Goal: Check status: Check status

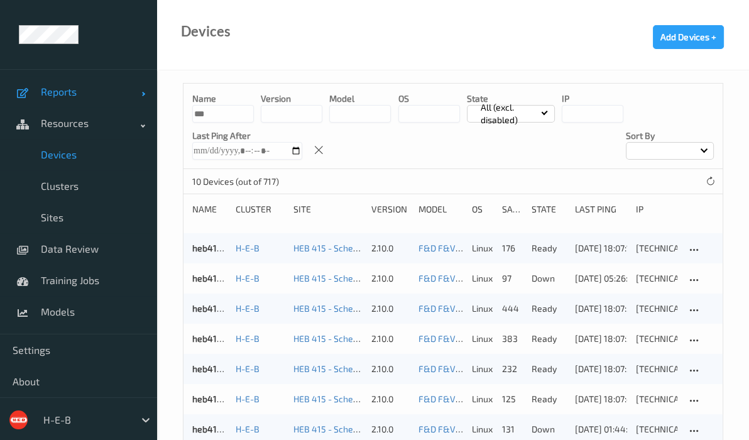
click at [79, 99] on link "Reports" at bounding box center [78, 91] width 157 height 31
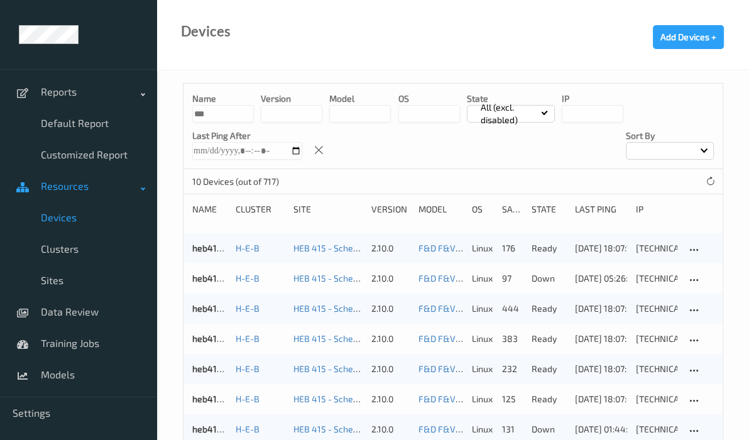
click at [77, 191] on span "Resources" at bounding box center [91, 186] width 101 height 13
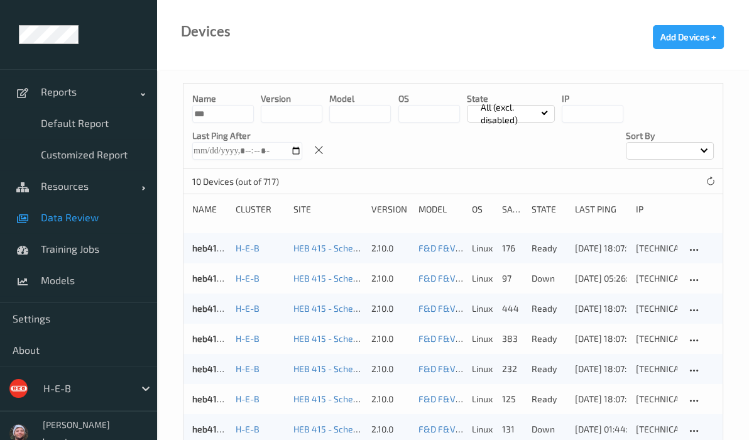
click at [89, 214] on span "Data Review" at bounding box center [93, 217] width 104 height 13
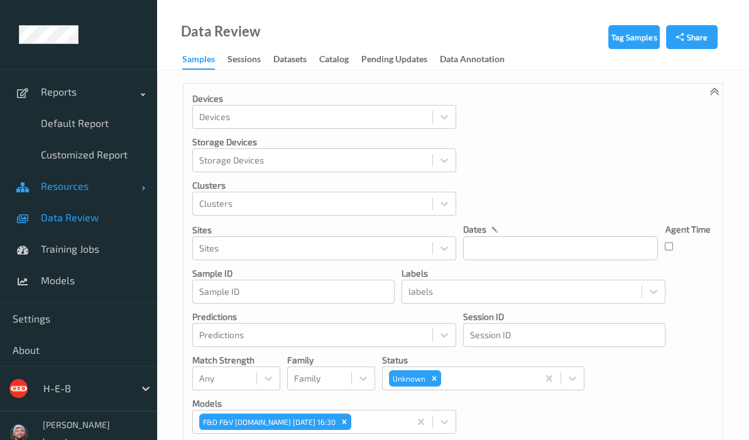
click at [93, 195] on link "Resources" at bounding box center [78, 185] width 157 height 31
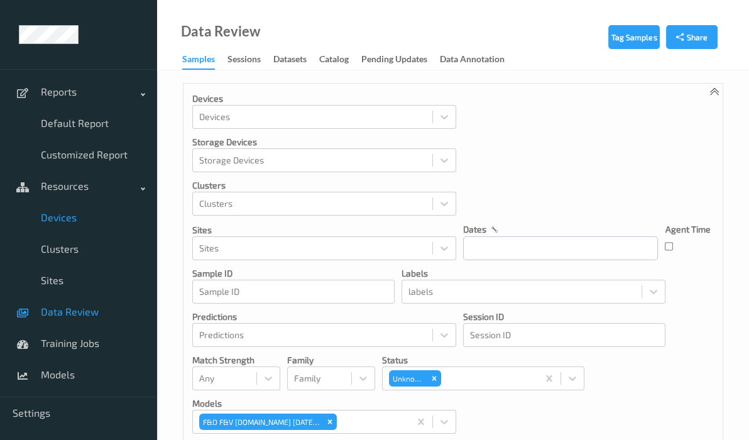
click at [92, 212] on span "Devices" at bounding box center [93, 217] width 104 height 13
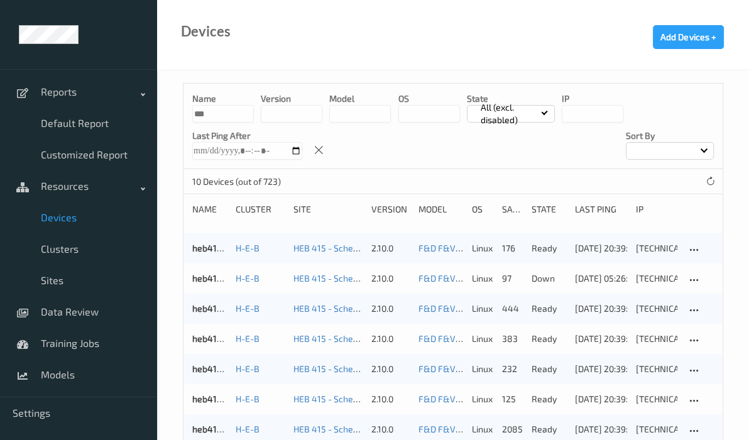
click at [213, 108] on input "***" at bounding box center [223, 114] width 62 height 18
click at [220, 114] on input at bounding box center [223, 114] width 62 height 18
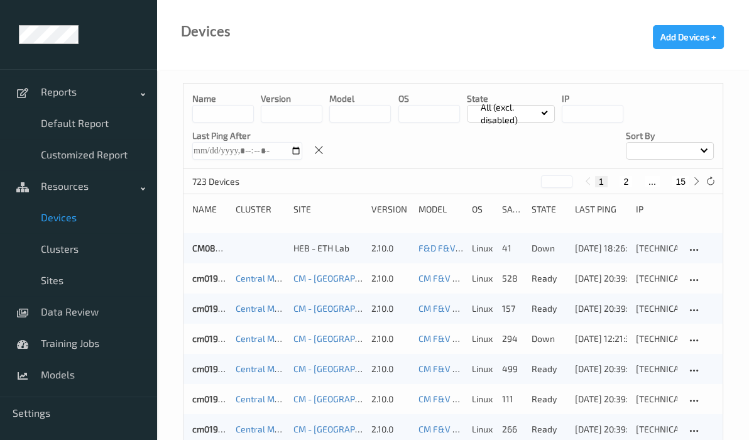
click at [682, 181] on button "15" at bounding box center [681, 181] width 18 height 11
type input "**"
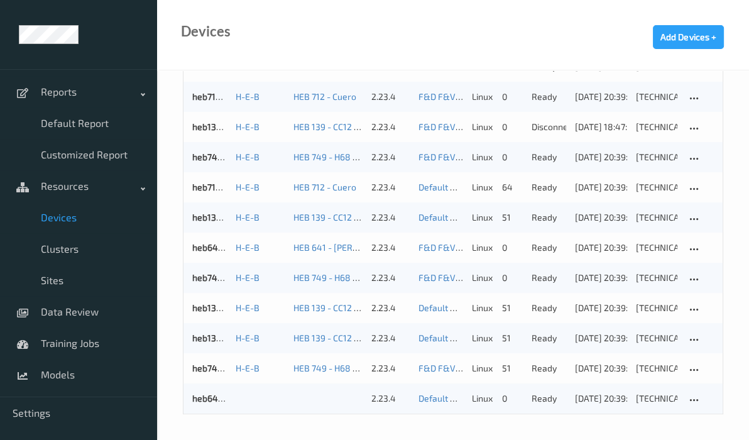
scroll to position [512, 0]
click at [208, 245] on link "heb641bizedg16" at bounding box center [224, 248] width 65 height 11
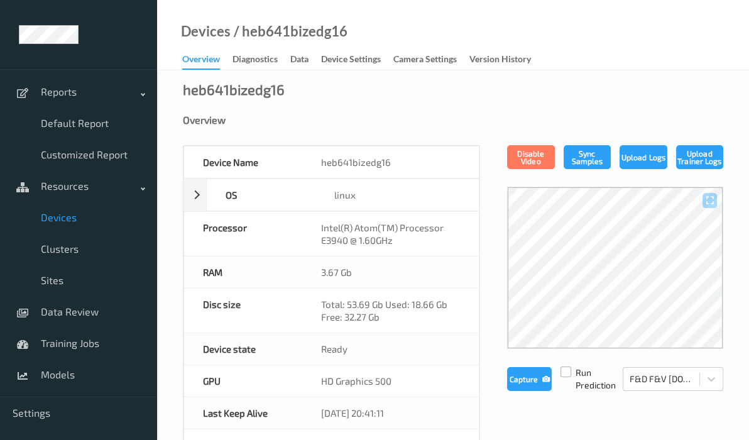
click at [562, 367] on label at bounding box center [566, 367] width 11 height 0
click at [533, 375] on button "Capture" at bounding box center [529, 379] width 45 height 24
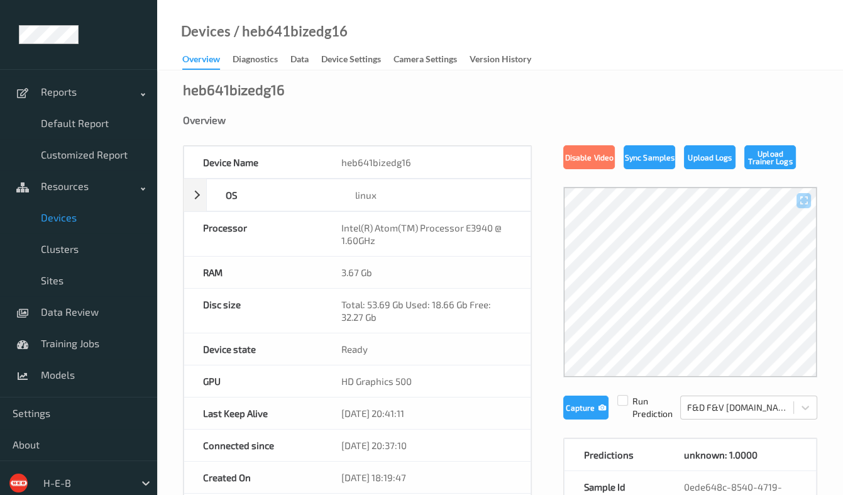
click at [88, 211] on span "Devices" at bounding box center [93, 217] width 104 height 13
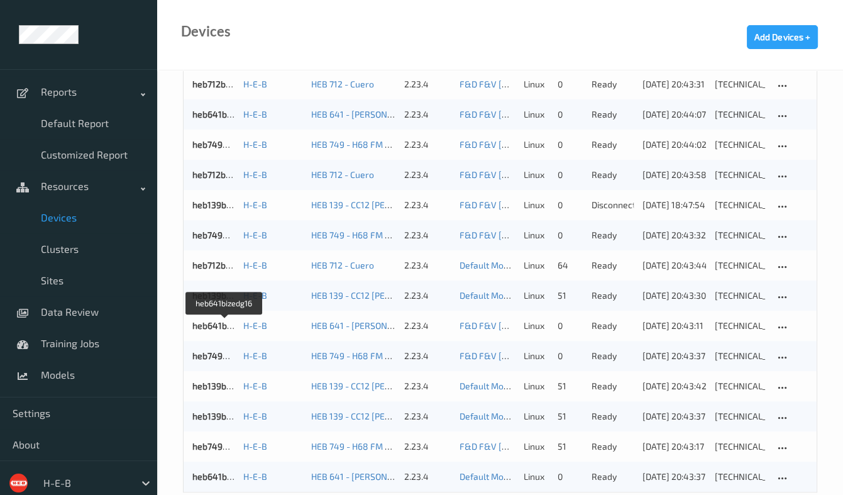
scroll to position [458, 0]
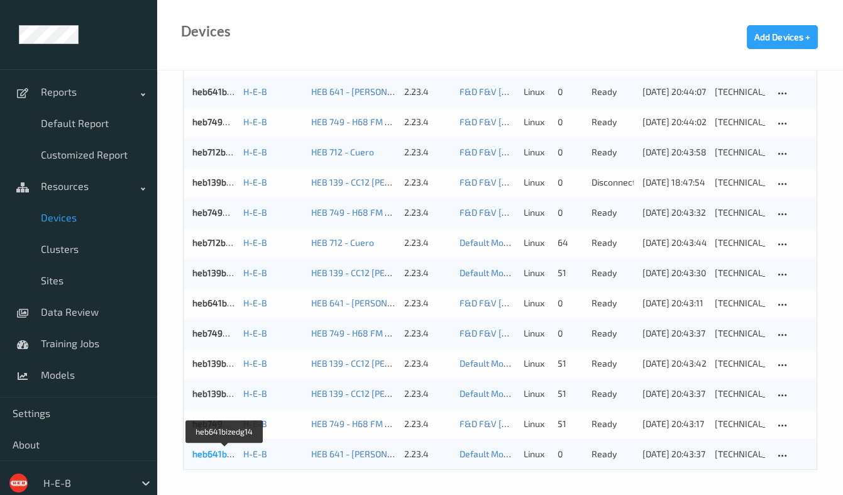
click at [211, 439] on link "heb641bizedg14" at bounding box center [224, 453] width 65 height 11
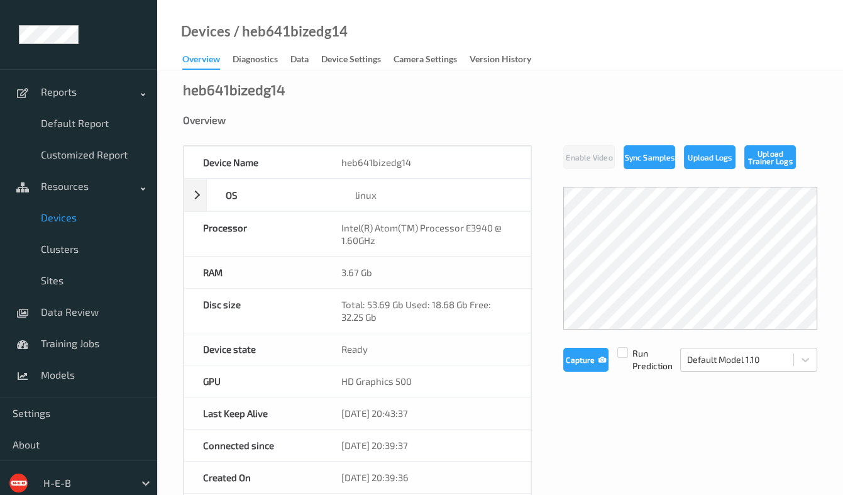
click at [97, 215] on span "Devices" at bounding box center [93, 217] width 104 height 13
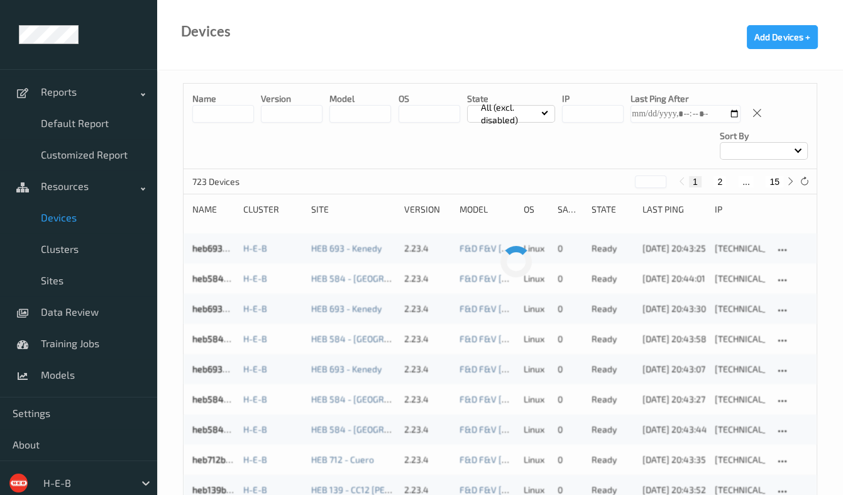
click at [79, 231] on link "Devices" at bounding box center [78, 217] width 157 height 31
click at [72, 222] on span "Devices" at bounding box center [93, 217] width 104 height 13
click at [65, 224] on link "Devices" at bounding box center [78, 217] width 157 height 31
click at [80, 221] on span "Devices" at bounding box center [93, 217] width 104 height 13
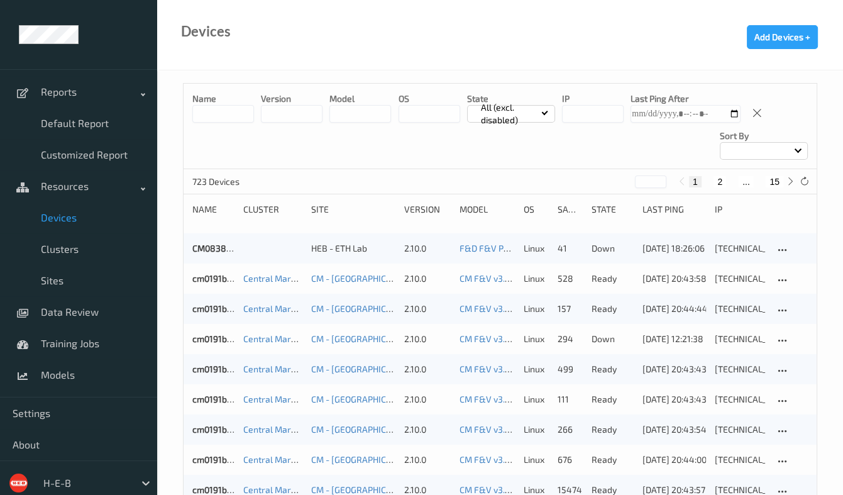
click at [96, 220] on span "Devices" at bounding box center [93, 217] width 104 height 13
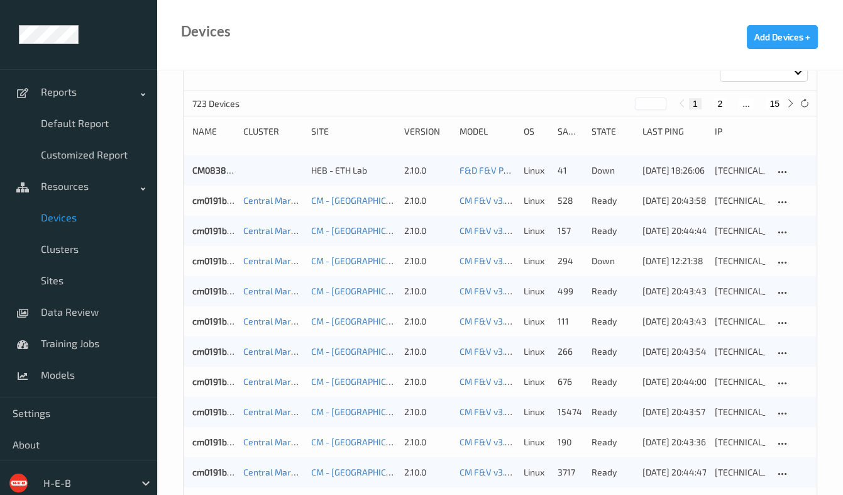
click at [749, 99] on button "15" at bounding box center [775, 103] width 18 height 11
type input "**"
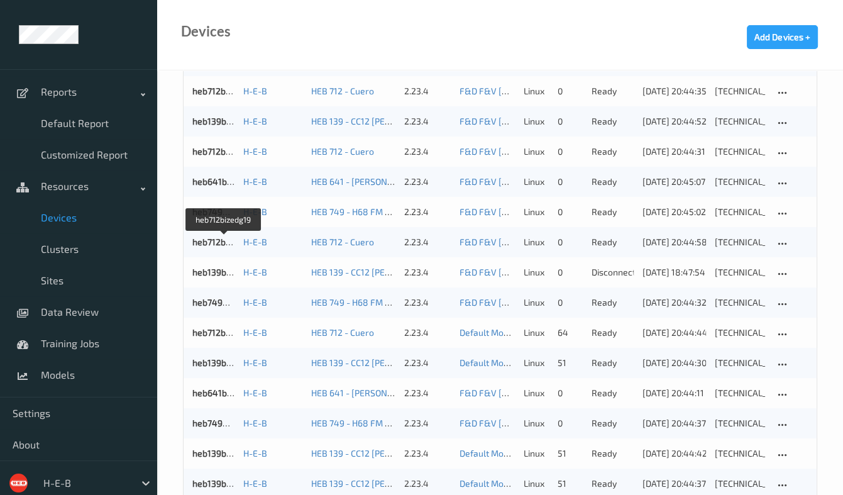
scroll to position [393, 0]
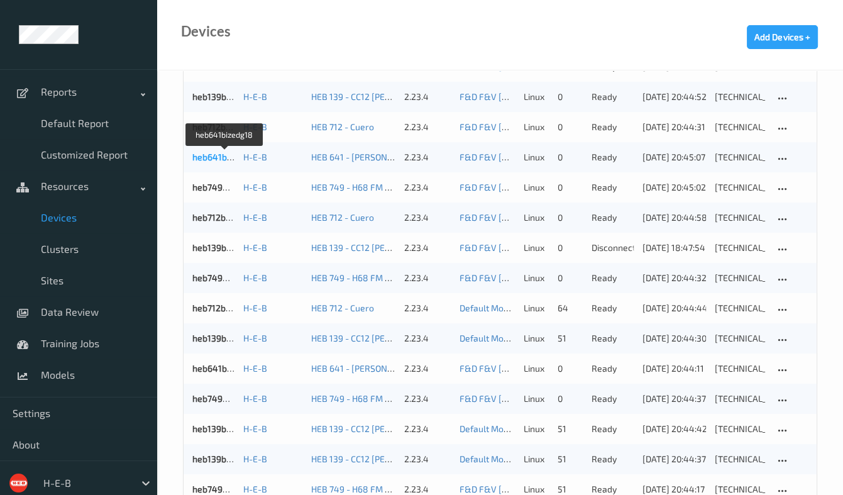
click at [215, 157] on link "heb641bizedg18" at bounding box center [224, 157] width 65 height 11
